Goal: Transaction & Acquisition: Purchase product/service

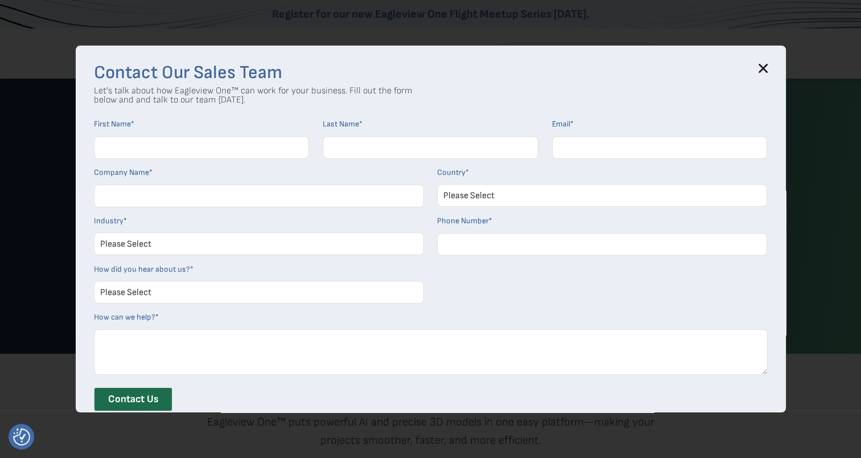
click at [765, 70] on icon at bounding box center [763, 68] width 7 height 7
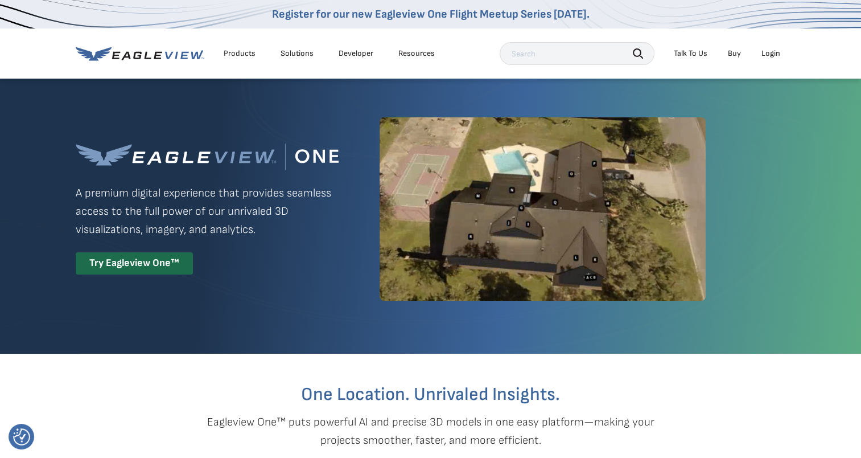
click at [776, 55] on div "Login" at bounding box center [771, 53] width 19 height 10
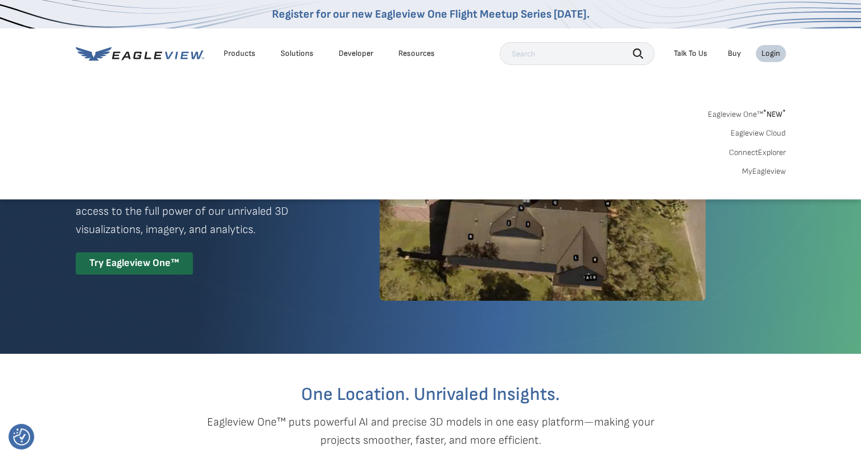
click at [770, 132] on link "Eagleview Cloud" at bounding box center [758, 133] width 55 height 10
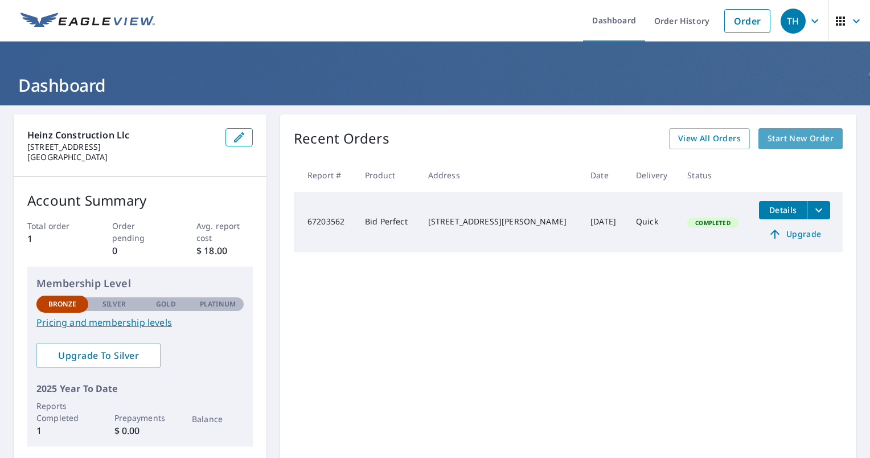
click at [783, 136] on span "Start New Order" at bounding box center [801, 139] width 66 height 14
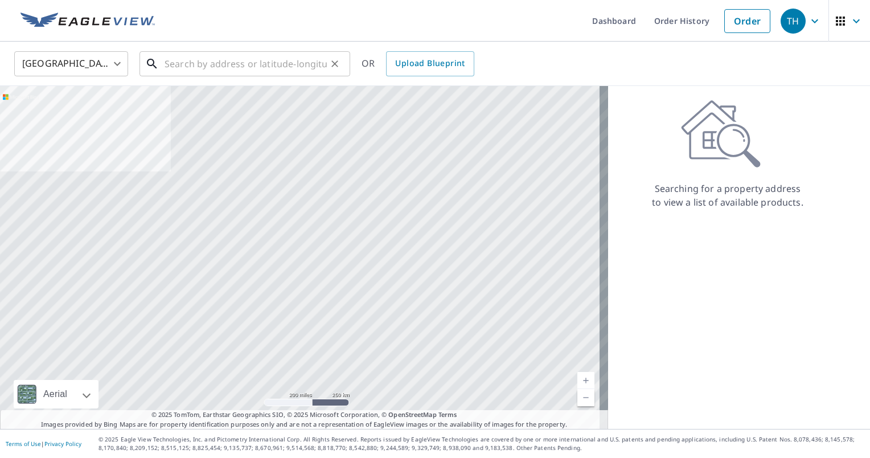
click at [216, 64] on input "text" at bounding box center [246, 64] width 162 height 32
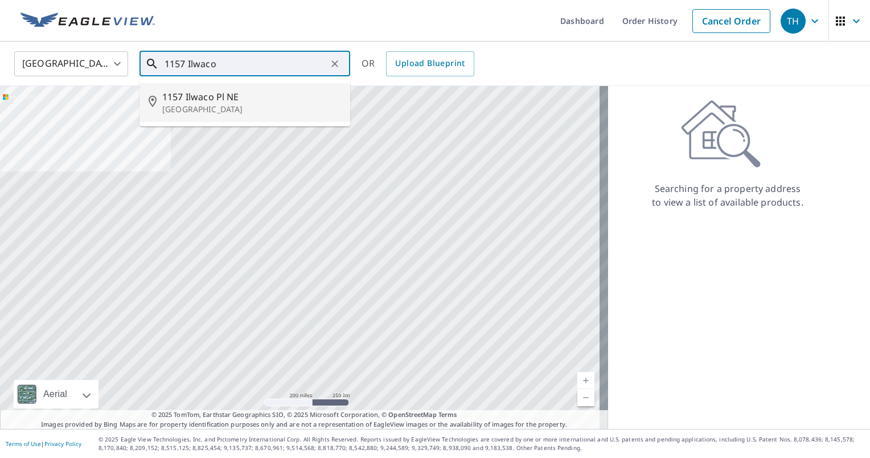
click at [211, 102] on span "1157 Ilwaco Pl NE" at bounding box center [251, 97] width 179 height 14
type input "[STREET_ADDRESS]"
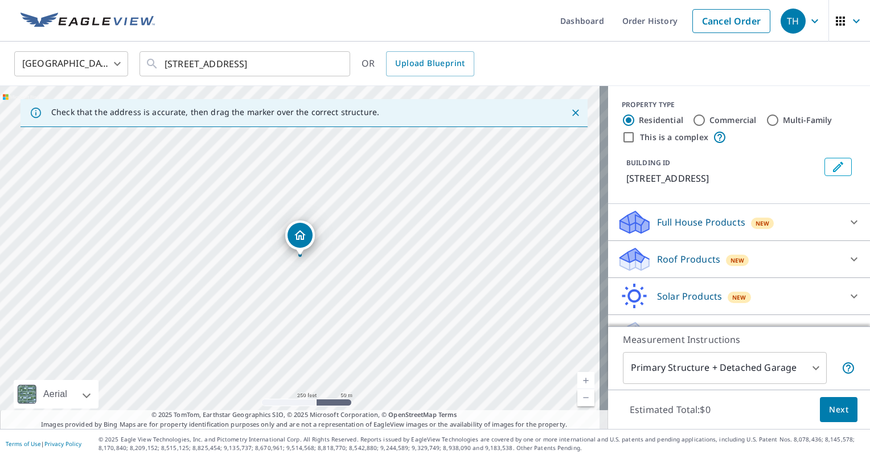
scroll to position [25, 0]
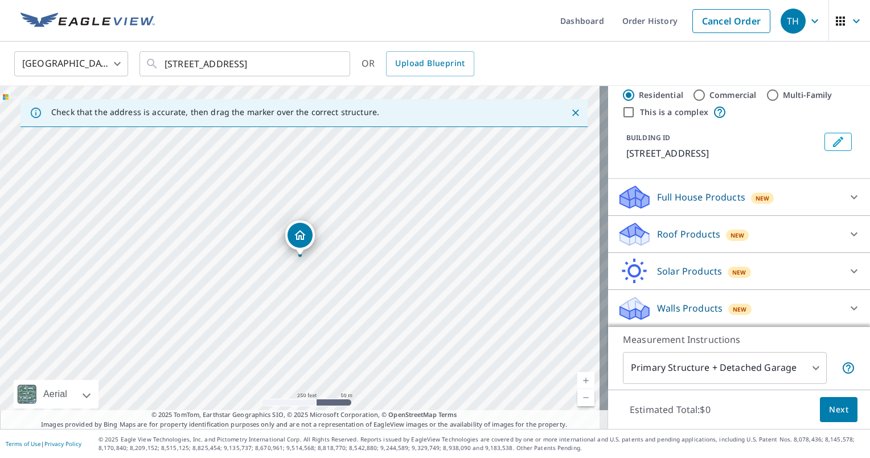
click at [726, 229] on div "New" at bounding box center [737, 234] width 23 height 11
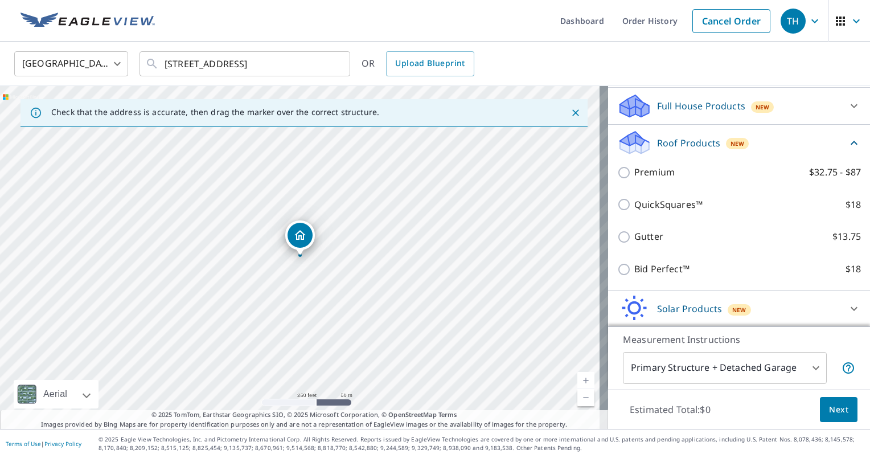
scroll to position [117, 0]
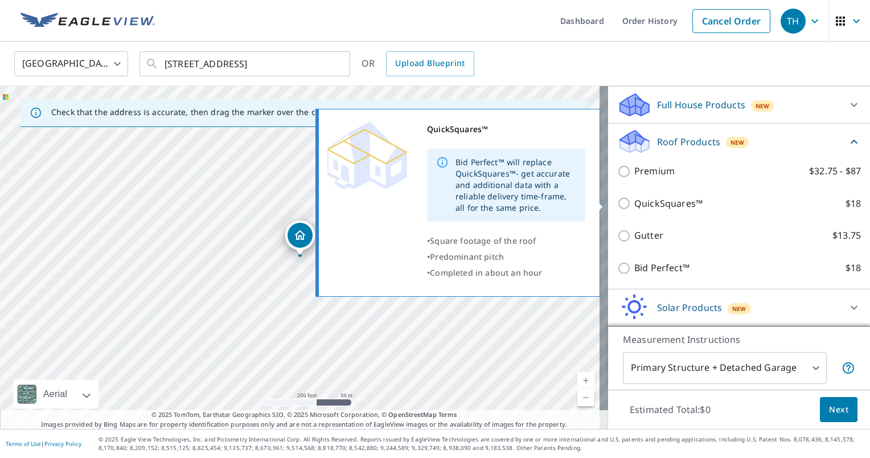
click at [617, 203] on input "QuickSquares™ $18" at bounding box center [625, 203] width 17 height 14
checkbox input "true"
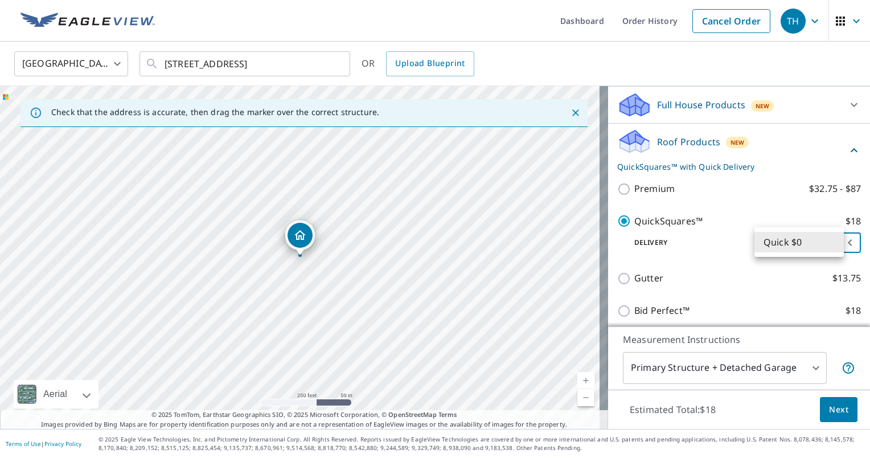
click at [797, 248] on body "TH TH Dashboard Order History Cancel Order TH [GEOGRAPHIC_DATA] [GEOGRAPHIC_DAT…" at bounding box center [435, 229] width 870 height 458
click at [797, 248] on li "Quick $0" at bounding box center [798, 242] width 89 height 20
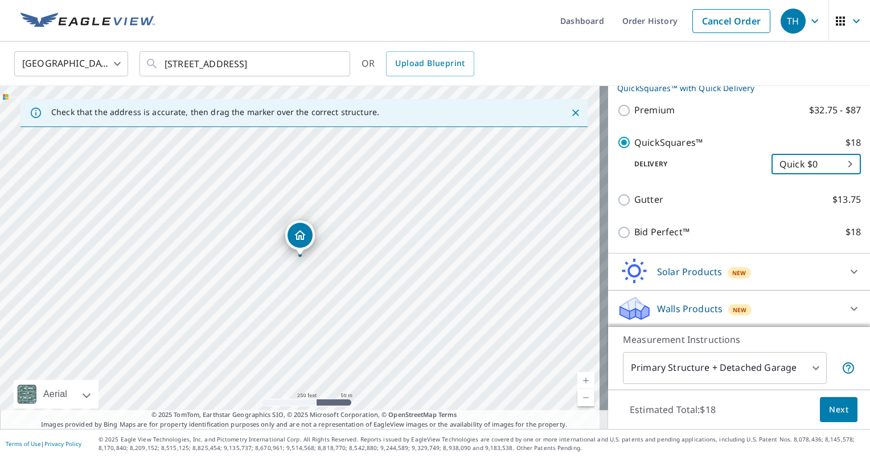
click at [743, 368] on body "TH TH Dashboard Order History Cancel Order TH [GEOGRAPHIC_DATA] [GEOGRAPHIC_DAT…" at bounding box center [435, 229] width 870 height 458
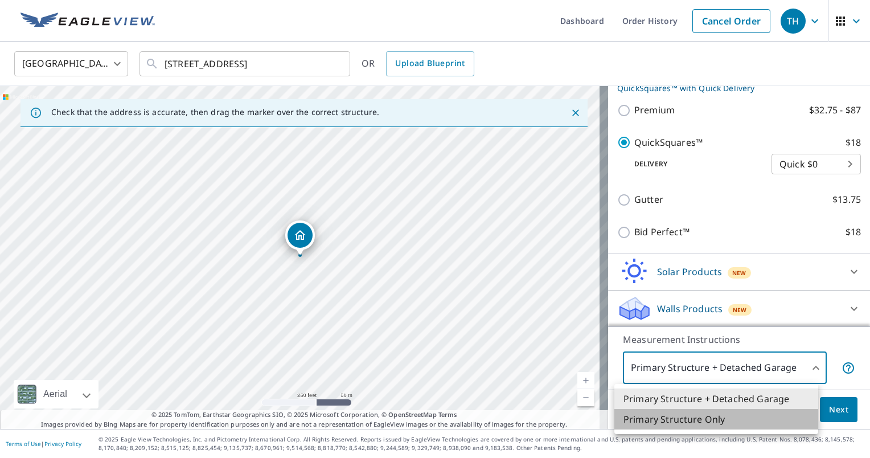
click at [712, 423] on li "Primary Structure Only" at bounding box center [716, 419] width 204 height 20
type input "2"
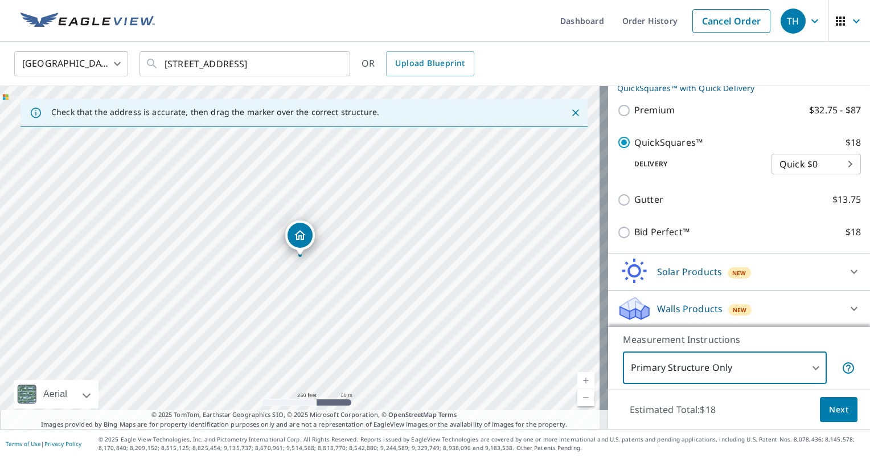
click at [829, 412] on span "Next" at bounding box center [838, 410] width 19 height 14
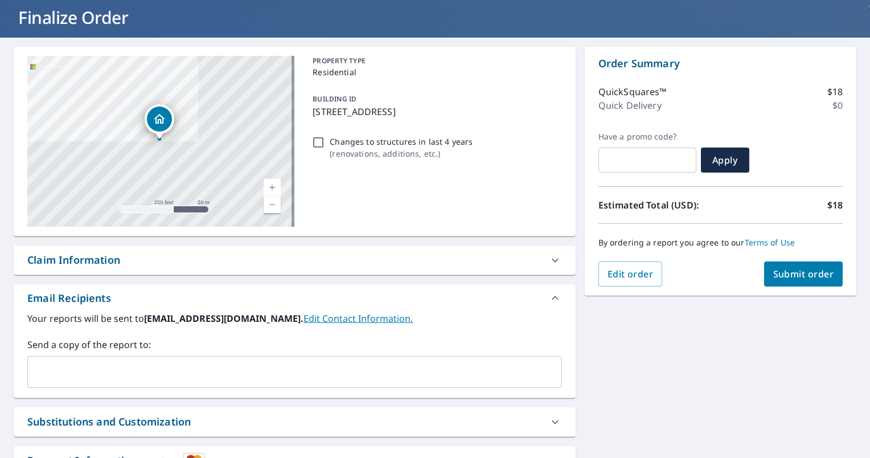
scroll to position [158, 0]
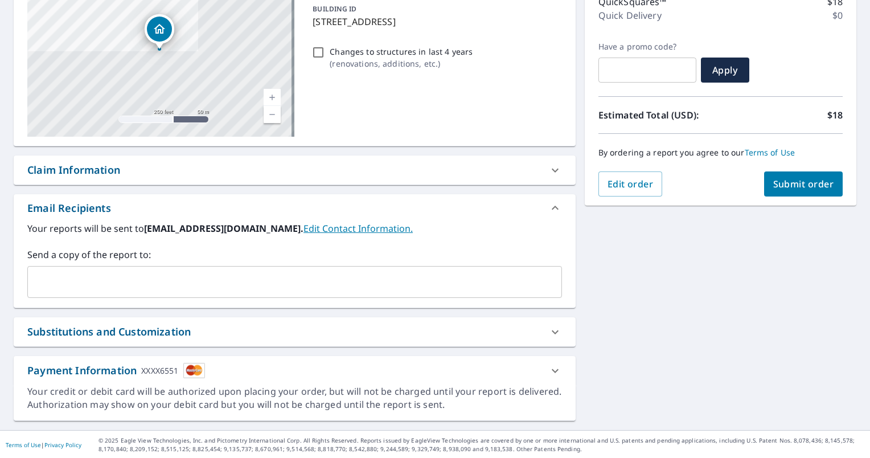
click at [773, 182] on span "Submit order" at bounding box center [803, 184] width 61 height 13
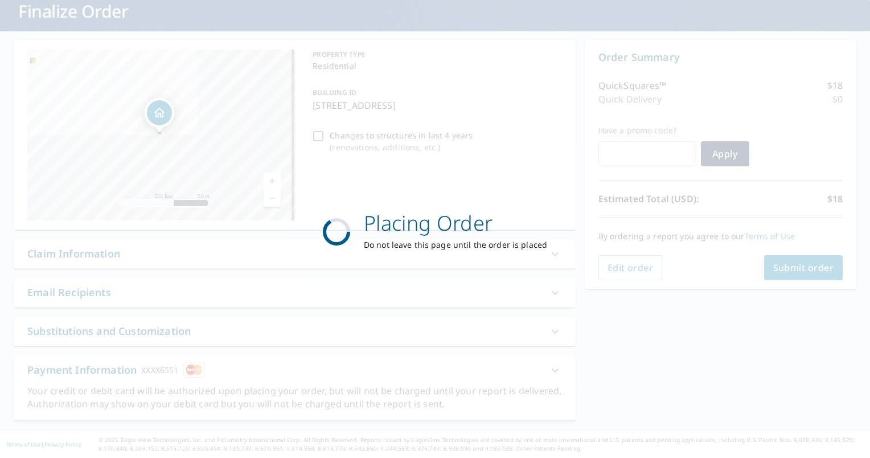
scroll to position [73, 0]
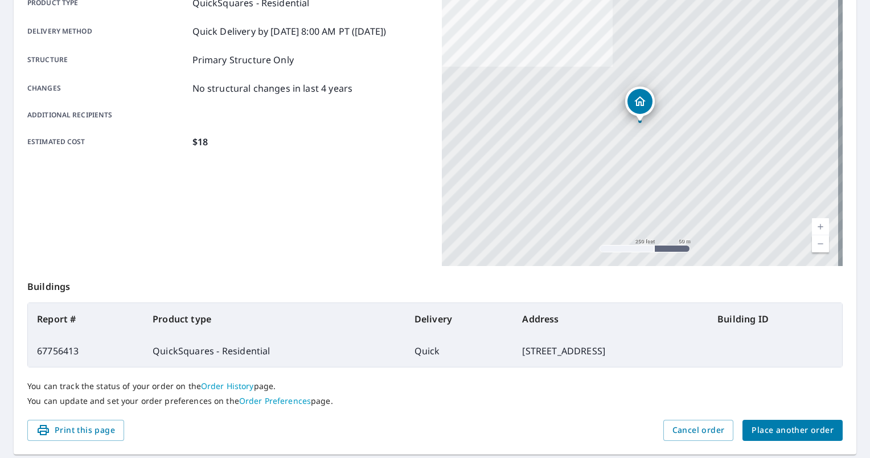
scroll to position [212, 0]
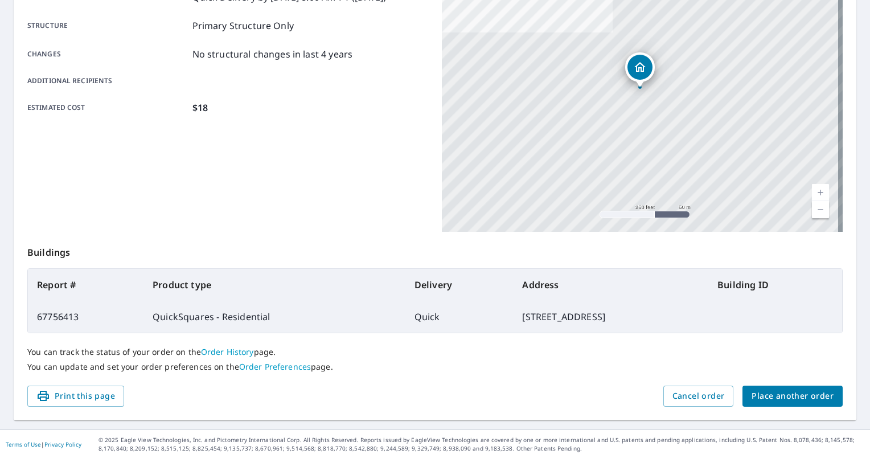
click at [812, 194] on link "Current Level 17, Zoom In" at bounding box center [820, 192] width 17 height 17
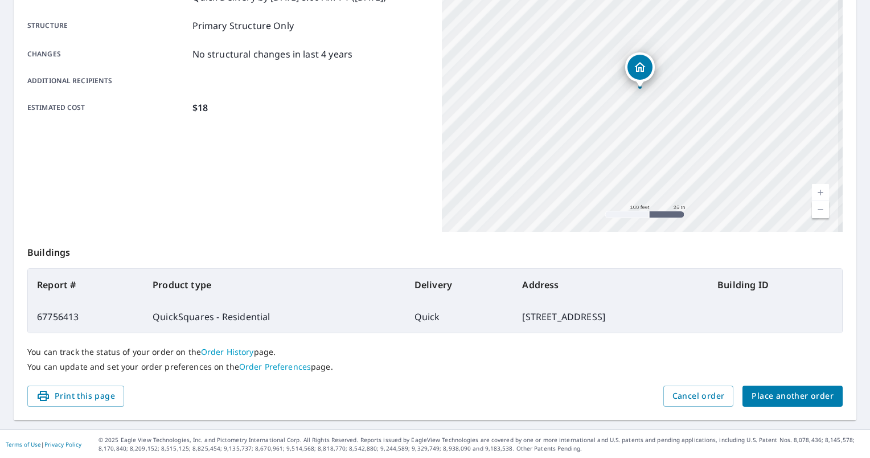
click at [812, 194] on link "Current Level 18, Zoom In" at bounding box center [820, 192] width 17 height 17
click at [812, 194] on link "Current Level 19, Zoom In" at bounding box center [820, 192] width 17 height 17
